Goal: Find specific page/section: Find specific page/section

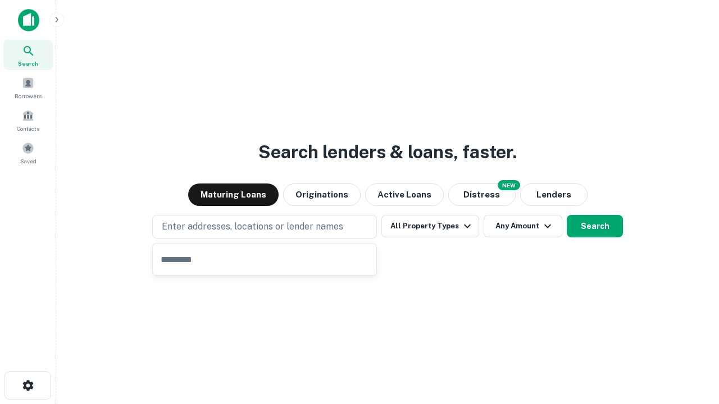
type input "**********"
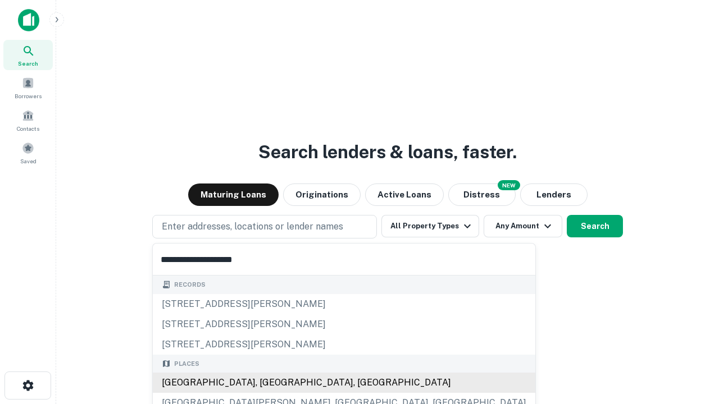
click at [268, 383] on div "Santa Monica, CA, USA" at bounding box center [344, 383] width 382 height 20
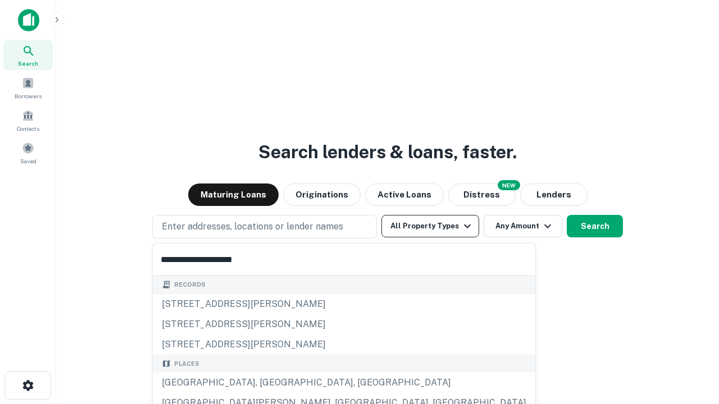
click at [430, 226] on button "All Property Types" at bounding box center [430, 226] width 98 height 22
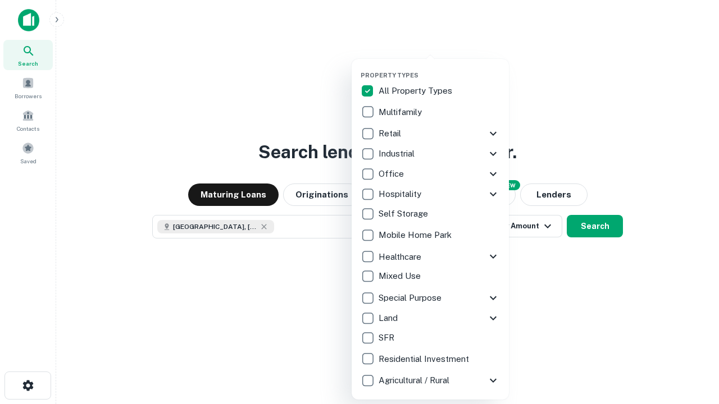
click at [439, 68] on button "button" at bounding box center [438, 68] width 157 height 1
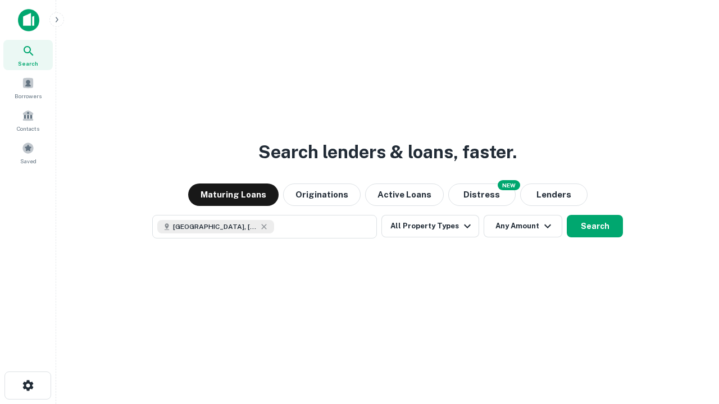
scroll to position [18, 0]
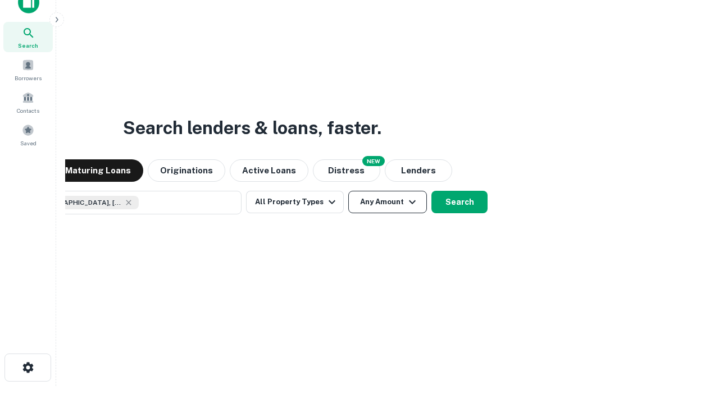
click at [348, 191] on button "Any Amount" at bounding box center [387, 202] width 79 height 22
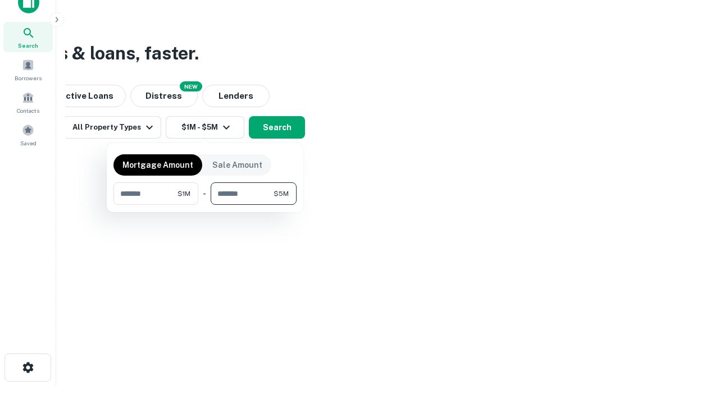
type input "*******"
click at [205, 205] on button "button" at bounding box center [204, 205] width 183 height 1
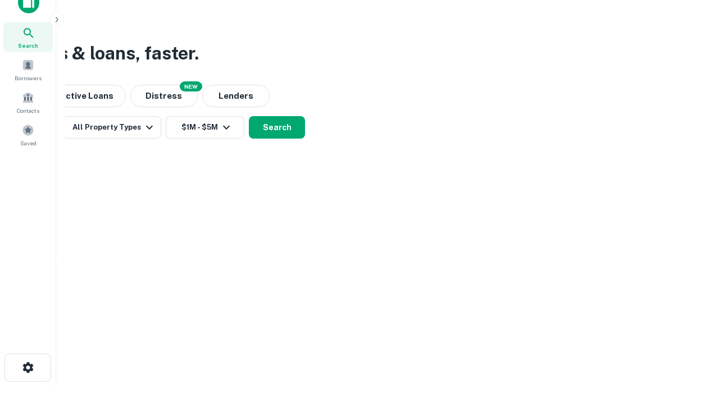
scroll to position [18, 0]
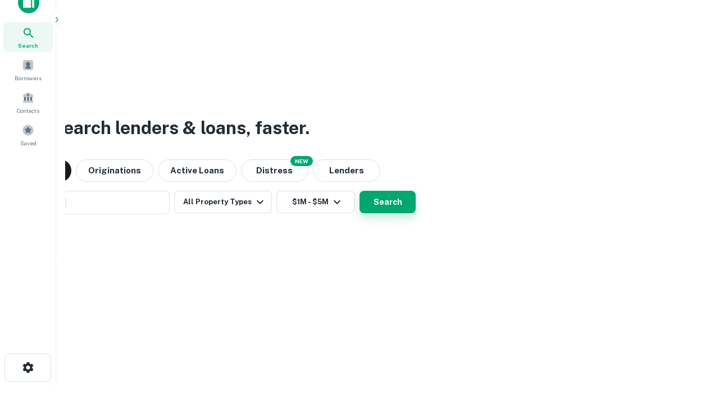
click at [359, 191] on button "Search" at bounding box center [387, 202] width 56 height 22
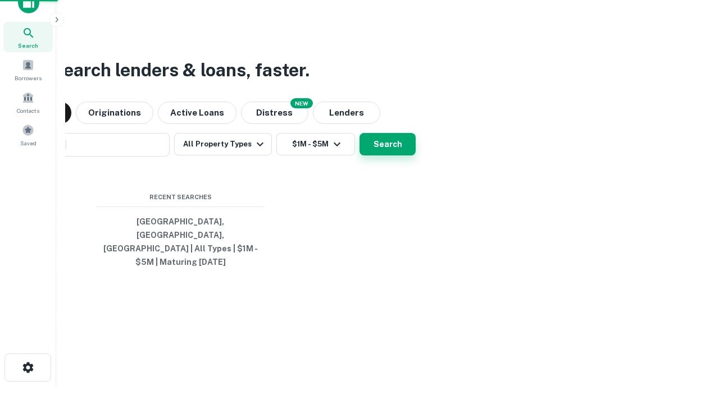
scroll to position [36, 318]
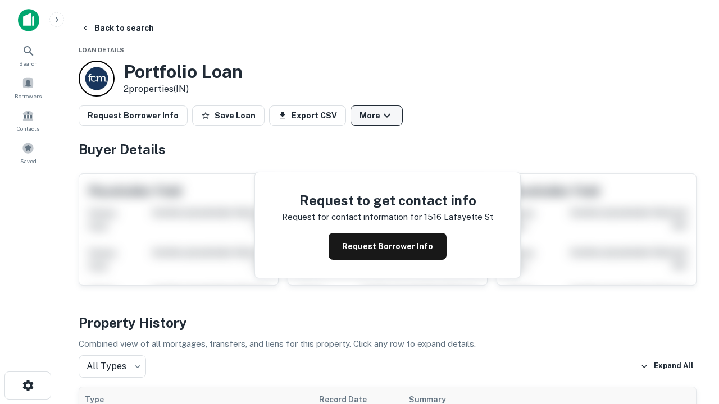
click at [376, 116] on button "More" at bounding box center [376, 116] width 52 height 20
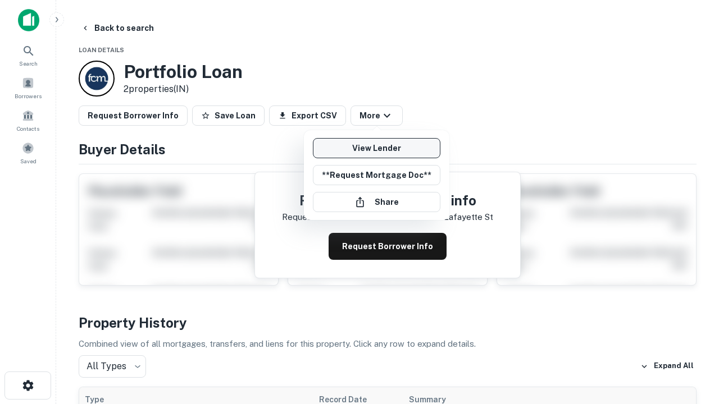
click at [376, 148] on link "View Lender" at bounding box center [376, 148] width 127 height 20
